Goal: Task Accomplishment & Management: Manage account settings

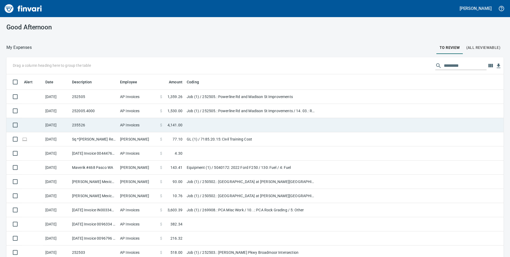
click at [143, 121] on td "AP Invoices" at bounding box center [138, 125] width 40 height 14
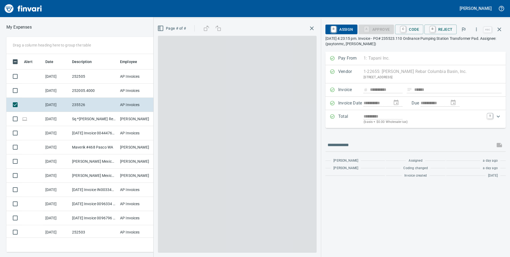
scroll to position [194, 356]
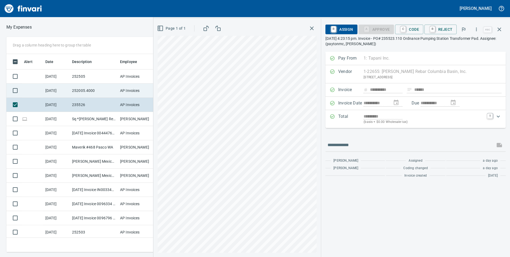
click at [96, 92] on td "252005.4000" at bounding box center [94, 91] width 48 height 14
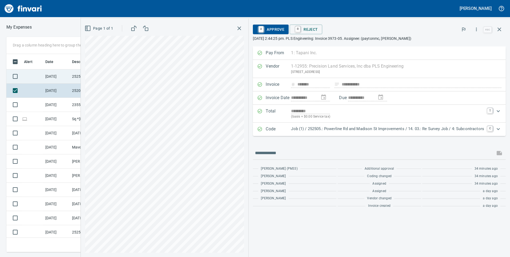
click at [71, 77] on td "252505" at bounding box center [94, 76] width 48 height 14
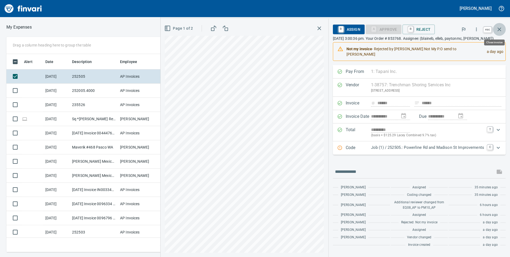
click at [499, 29] on icon "button" at bounding box center [500, 29] width 4 height 4
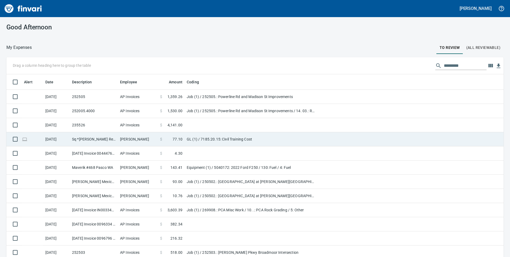
scroll to position [27, 0]
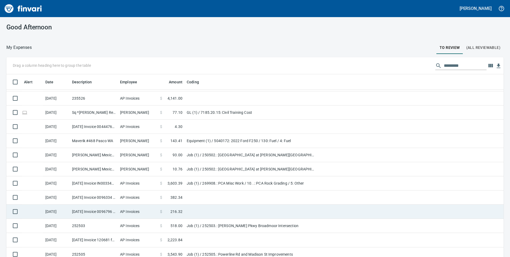
click at [142, 210] on td "AP Invoices" at bounding box center [138, 211] width 40 height 14
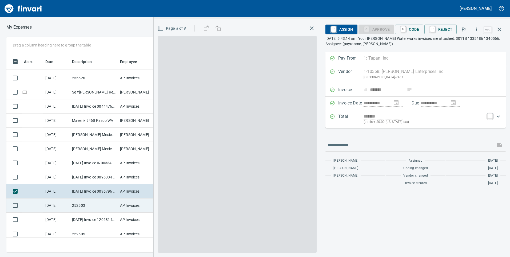
scroll to position [194, 356]
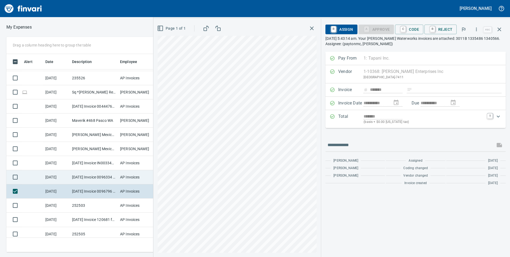
click at [110, 178] on td "[DATE] Invoice 0096334 from [PERSON_NAME] Enterprises Inc (1-10368)" at bounding box center [94, 177] width 48 height 14
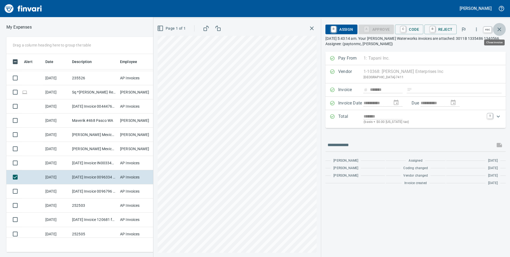
click at [502, 27] on icon "button" at bounding box center [499, 29] width 6 height 6
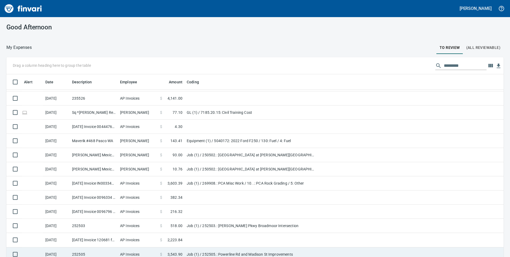
scroll to position [80, 0]
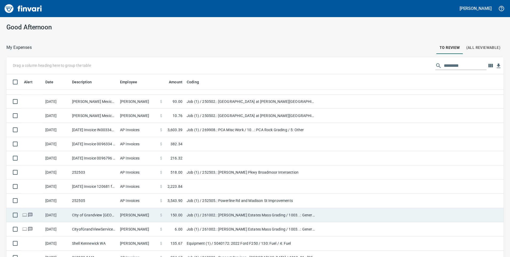
click at [155, 187] on td "AP Invoices" at bounding box center [138, 186] width 40 height 14
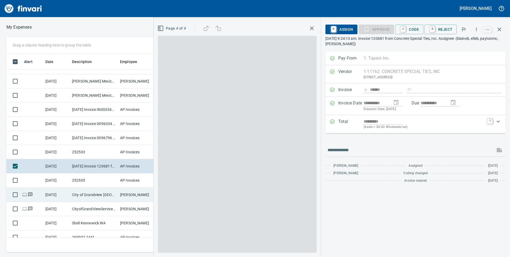
scroll to position [194, 356]
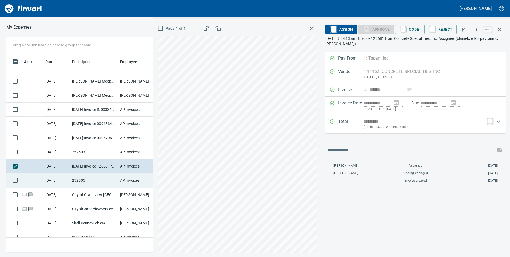
click at [108, 184] on td "252505" at bounding box center [94, 180] width 48 height 14
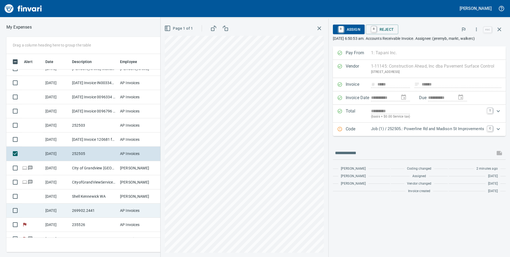
scroll to position [129, 0]
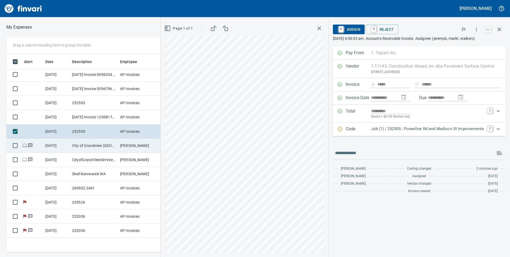
click at [120, 146] on td "[PERSON_NAME]" at bounding box center [138, 145] width 40 height 14
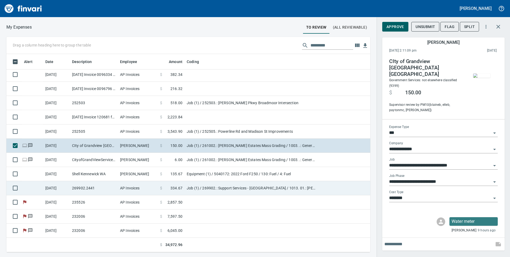
click at [111, 192] on td "269902.2441" at bounding box center [94, 188] width 48 height 14
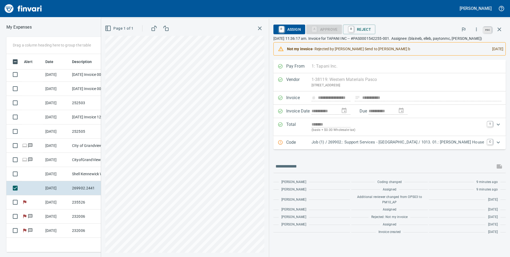
scroll to position [194, 356]
click at [498, 26] on icon "button" at bounding box center [499, 29] width 6 height 6
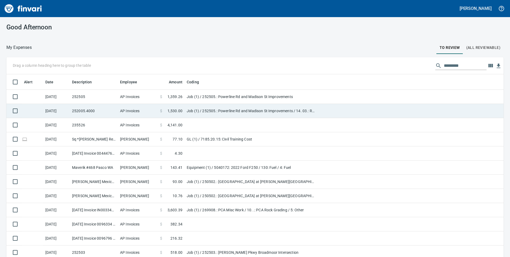
click at [206, 105] on td "Job (1) / 252505.: Powerline Rd and Madison St Improvements / 14. 03.: Re Surve…" at bounding box center [251, 111] width 133 height 14
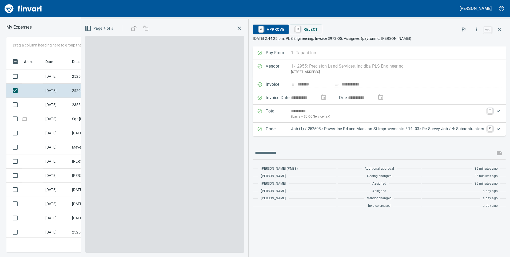
scroll to position [194, 356]
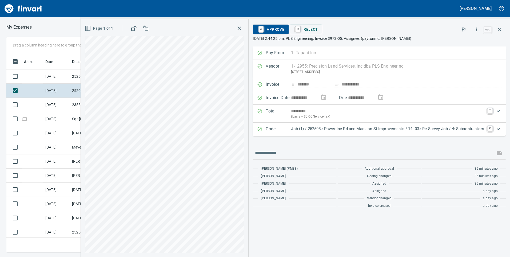
click at [275, 31] on span "A Approve" at bounding box center [270, 29] width 27 height 9
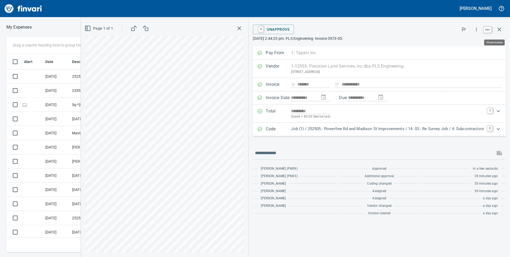
click at [503, 29] on button "button" at bounding box center [499, 29] width 13 height 13
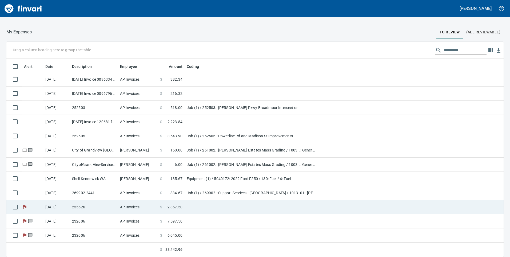
click at [146, 207] on td "AP Invoices" at bounding box center [138, 207] width 40 height 14
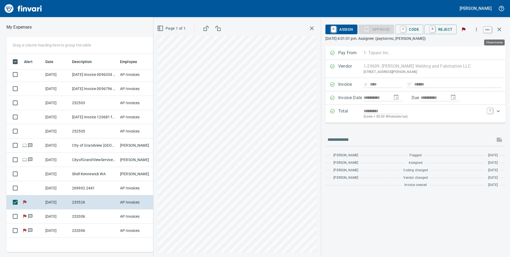
click at [497, 27] on icon "button" at bounding box center [499, 29] width 6 height 6
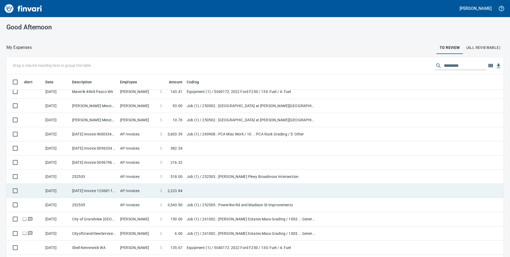
click at [152, 189] on td "AP Invoices" at bounding box center [138, 191] width 40 height 14
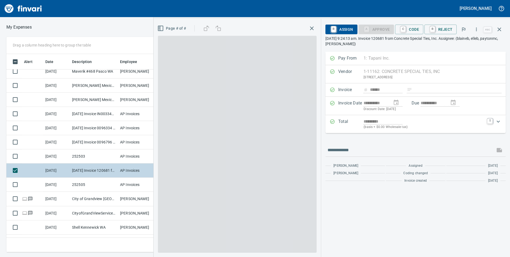
scroll to position [194, 356]
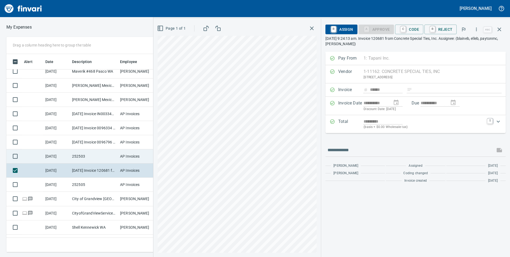
click at [106, 157] on td "252503" at bounding box center [94, 156] width 48 height 14
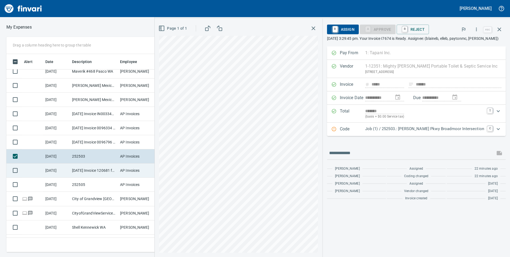
click at [131, 173] on td "AP Invoices" at bounding box center [138, 170] width 40 height 14
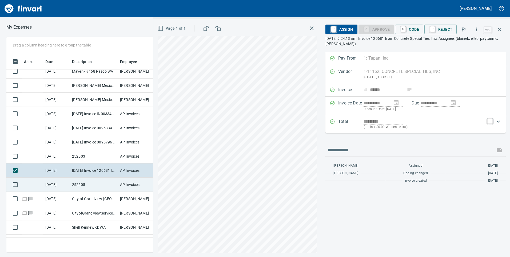
click at [131, 182] on td "AP Invoices" at bounding box center [138, 184] width 40 height 14
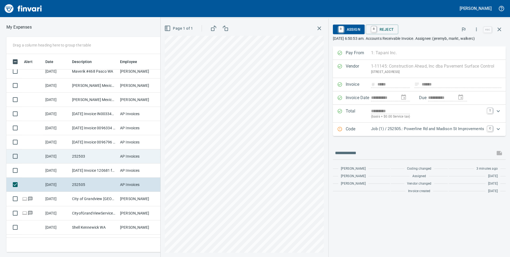
click at [133, 151] on td "AP Invoices" at bounding box center [138, 156] width 40 height 14
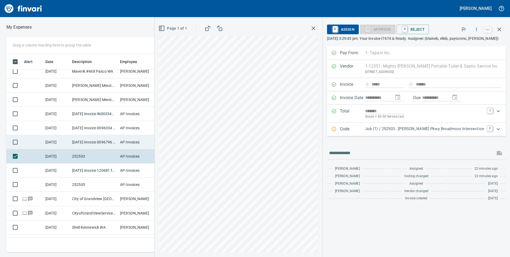
click at [136, 141] on td "AP Invoices" at bounding box center [138, 142] width 40 height 14
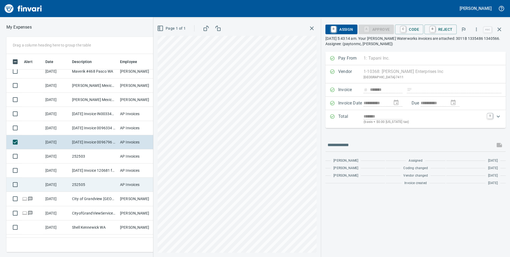
click at [124, 180] on td "AP Invoices" at bounding box center [138, 184] width 40 height 14
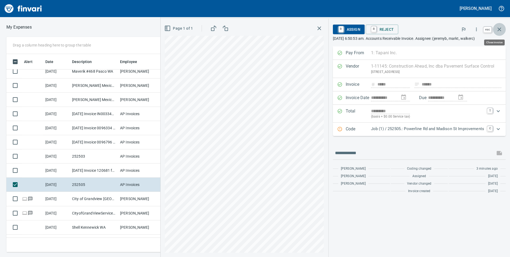
click at [501, 29] on icon "button" at bounding box center [499, 29] width 6 height 6
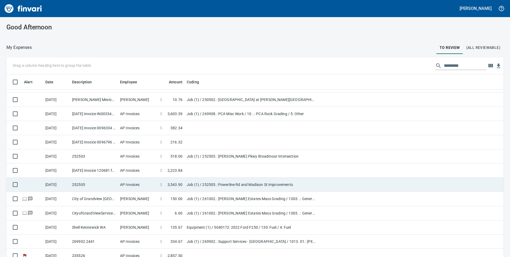
scroll to position [194, 485]
